Goal: Task Accomplishment & Management: Manage account settings

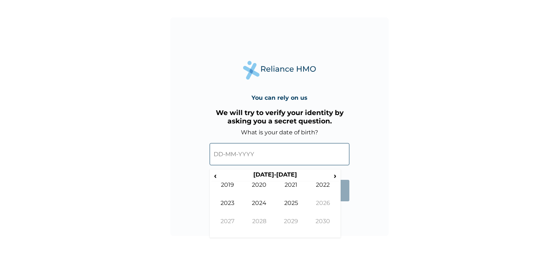
click at [224, 154] on input "text" at bounding box center [280, 154] width 140 height 22
click at [215, 178] on span "‹" at bounding box center [216, 175] width 8 height 9
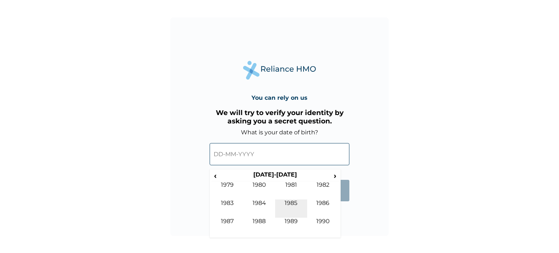
click at [296, 202] on td "1985" at bounding box center [291, 209] width 32 height 18
click at [323, 186] on td "Apr" at bounding box center [323, 190] width 32 height 18
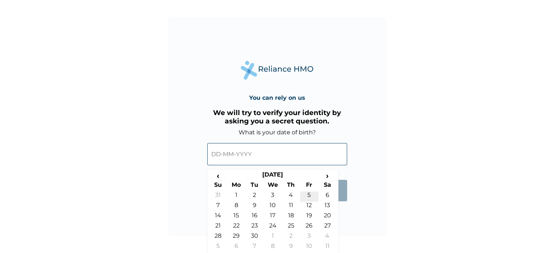
click at [307, 193] on td "5" at bounding box center [309, 197] width 18 height 10
type input "05-04-1985"
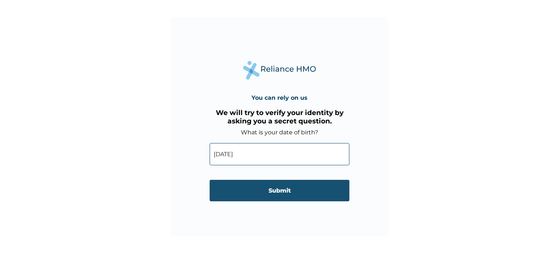
click at [276, 193] on input "Submit" at bounding box center [280, 190] width 140 height 21
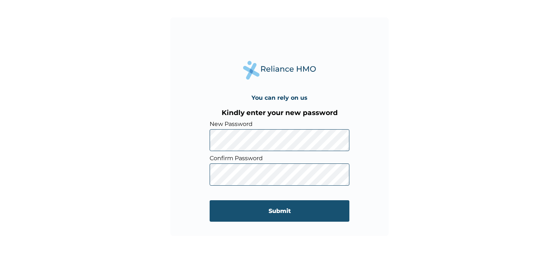
click at [269, 211] on input "Submit" at bounding box center [280, 210] width 140 height 21
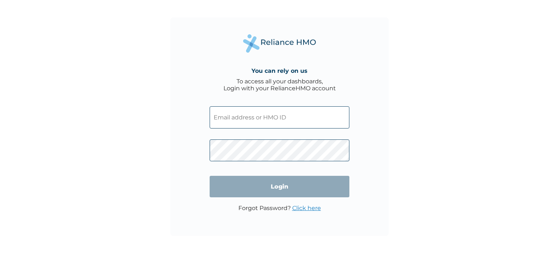
click at [268, 117] on input "text" at bounding box center [280, 117] width 140 height 22
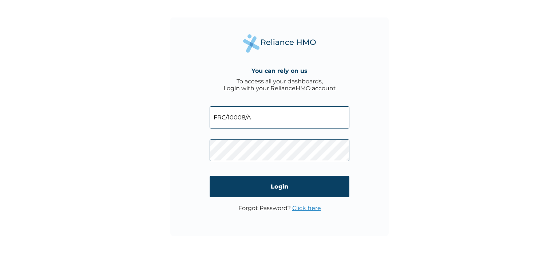
type input "FRC/10008/A"
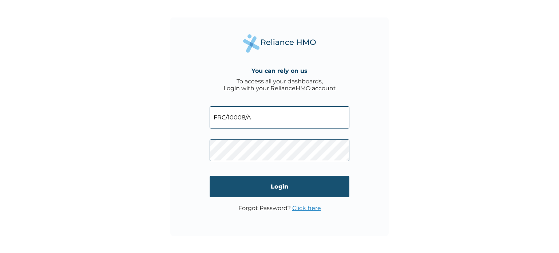
click at [285, 186] on input "Login" at bounding box center [280, 186] width 140 height 21
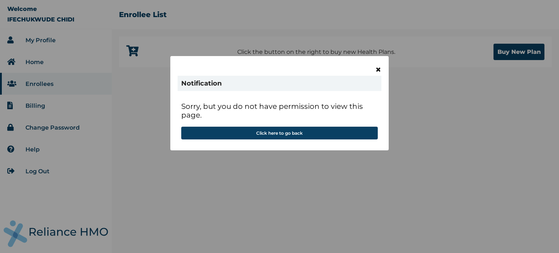
click at [379, 66] on span "×" at bounding box center [378, 69] width 6 height 12
click at [381, 67] on span "×" at bounding box center [378, 69] width 6 height 12
click at [379, 66] on span "×" at bounding box center [378, 69] width 6 height 12
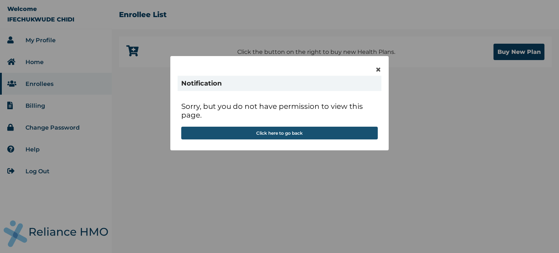
click at [309, 135] on button "Click here to go back" at bounding box center [279, 133] width 197 height 13
click at [298, 134] on button "Click here to go back" at bounding box center [279, 133] width 197 height 13
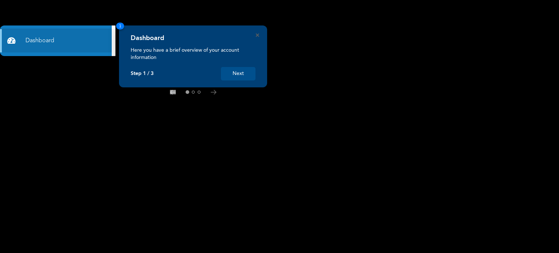
click at [237, 69] on button "Next" at bounding box center [238, 73] width 35 height 13
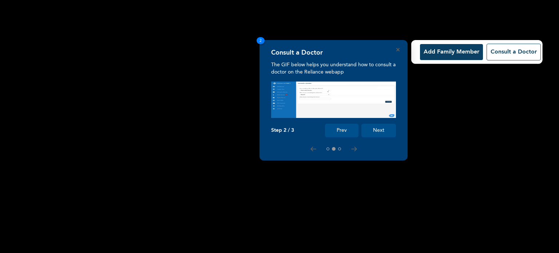
click at [0, 253] on ose-notification at bounding box center [0, 253] width 0 height 0
click at [481, 119] on rect at bounding box center [279, 126] width 559 height 253
